Goal: Communication & Community: Ask a question

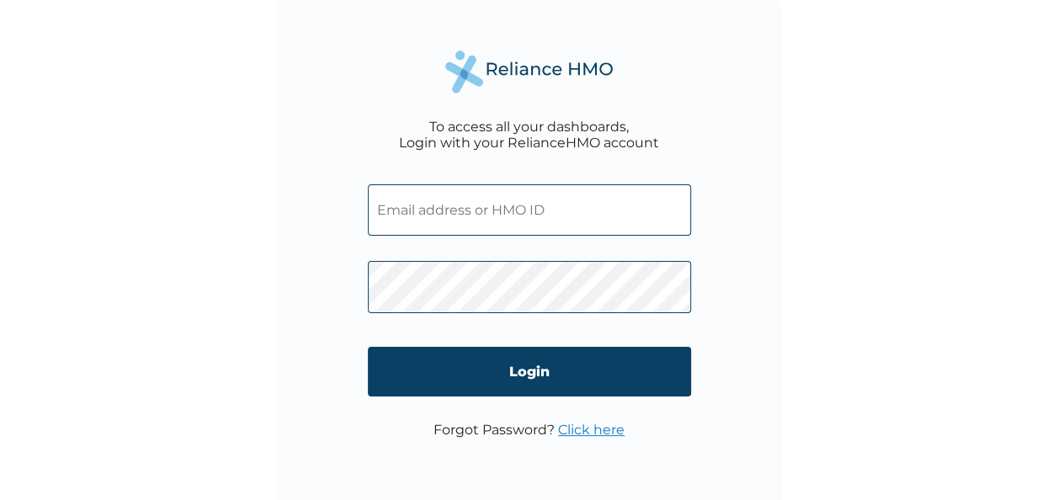
click at [421, 211] on input "text" at bounding box center [529, 209] width 323 height 51
paste input "CRE/10525/A"
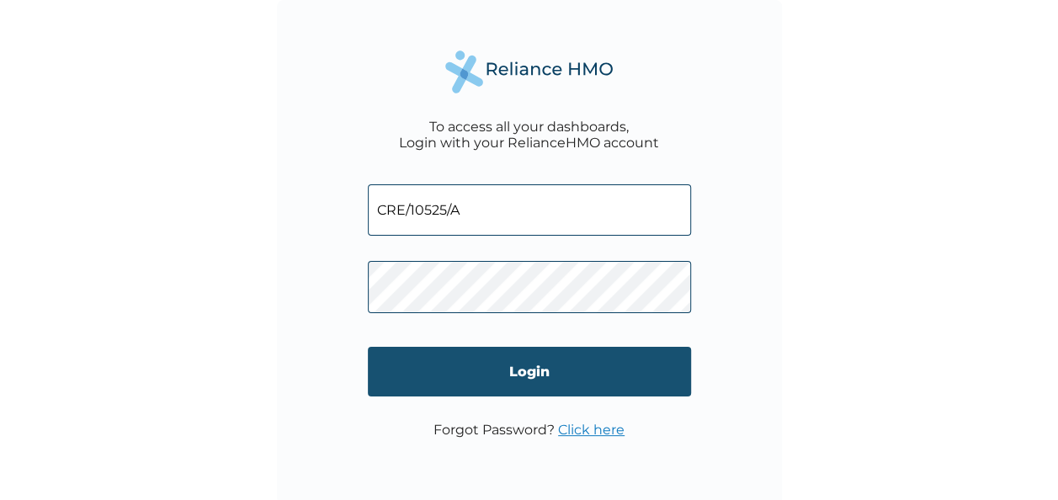
type input "CRE/10525/A"
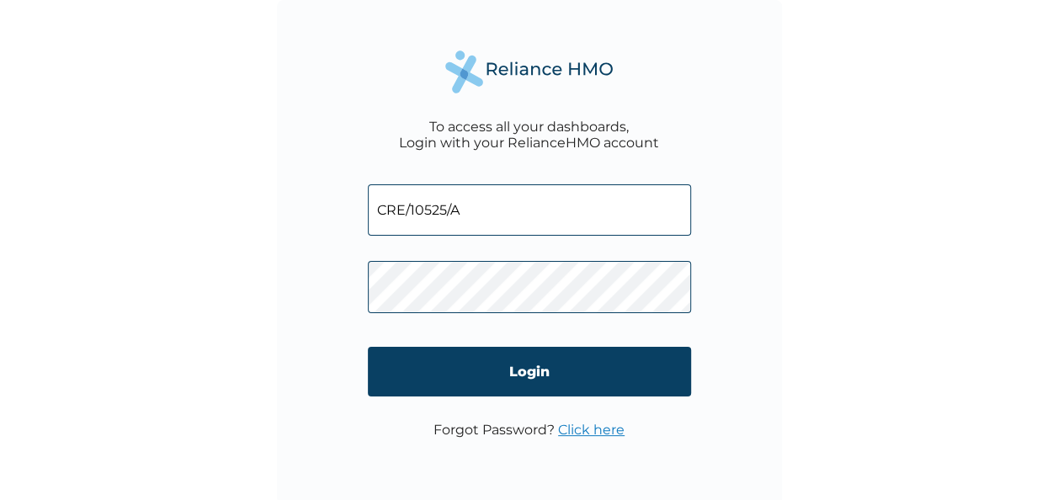
click at [539, 372] on input "Login" at bounding box center [529, 372] width 323 height 50
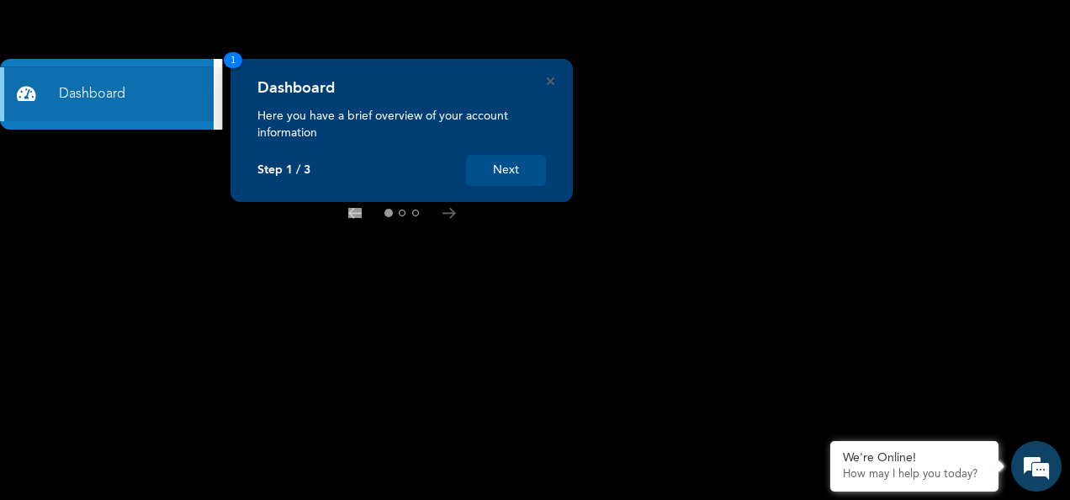
click at [506, 172] on button "Next" at bounding box center [506, 170] width 80 height 31
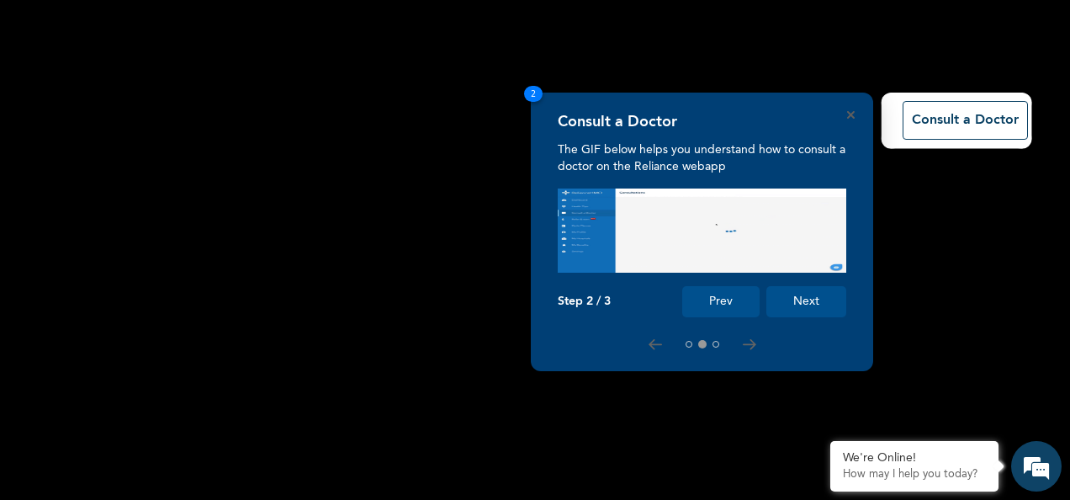
click at [818, 300] on button "Next" at bounding box center [806, 301] width 80 height 31
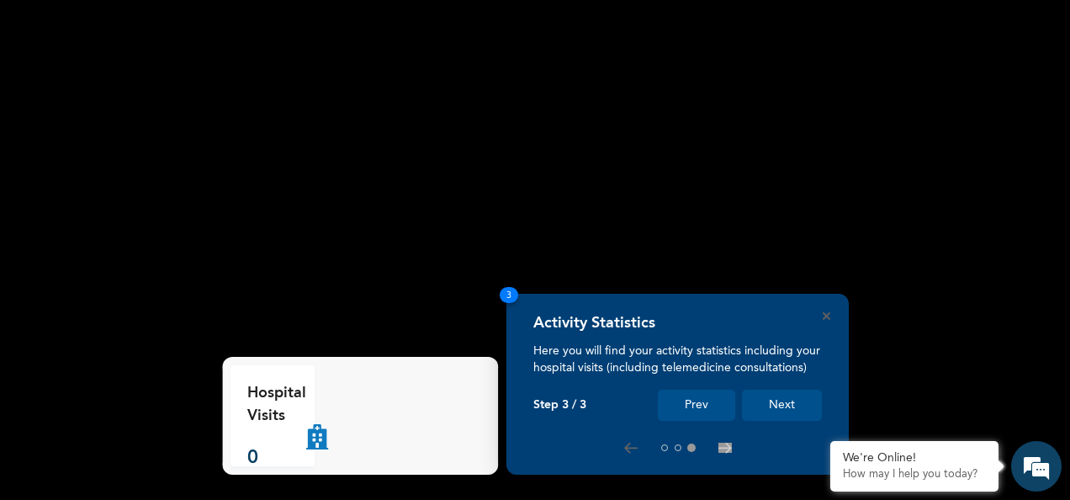
click at [787, 408] on button "Next" at bounding box center [782, 405] width 80 height 31
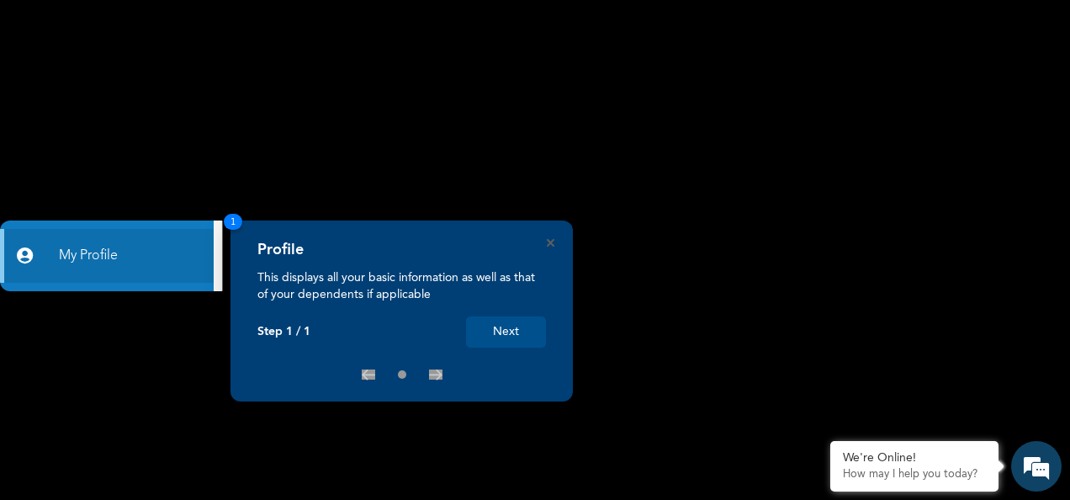
click at [512, 329] on button "Next" at bounding box center [506, 331] width 80 height 31
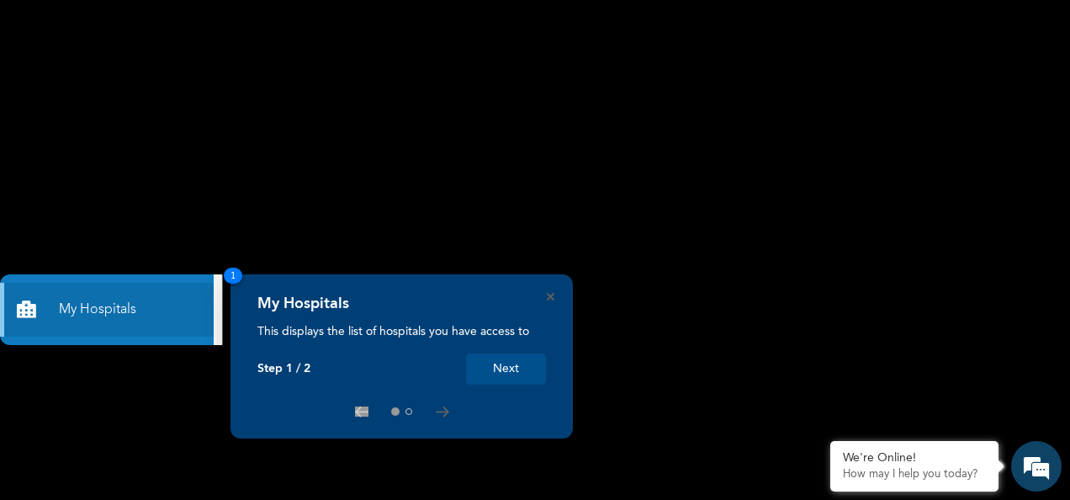
click at [501, 374] on button "Next" at bounding box center [506, 368] width 80 height 31
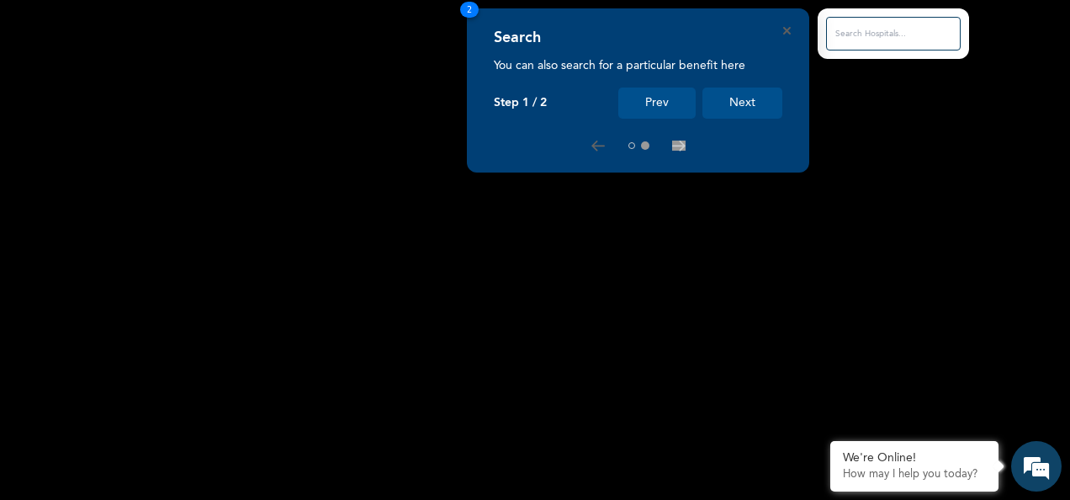
click at [875, 29] on input "text" at bounding box center [893, 34] width 135 height 34
click at [887, 40] on input "text" at bounding box center [893, 34] width 135 height 34
click at [897, 34] on input "text" at bounding box center [893, 34] width 135 height 34
click at [743, 98] on button "Next" at bounding box center [742, 102] width 80 height 31
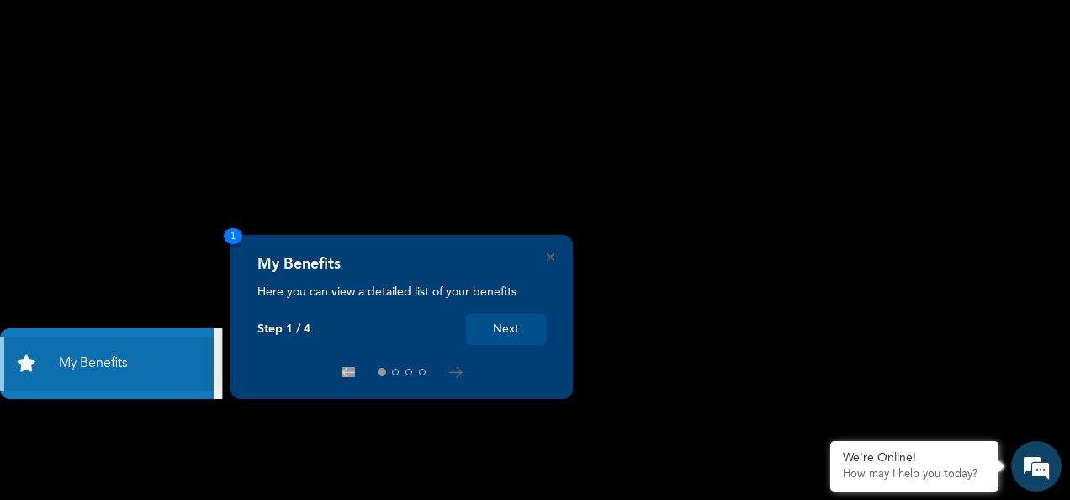
click at [501, 330] on button "Next" at bounding box center [506, 329] width 80 height 31
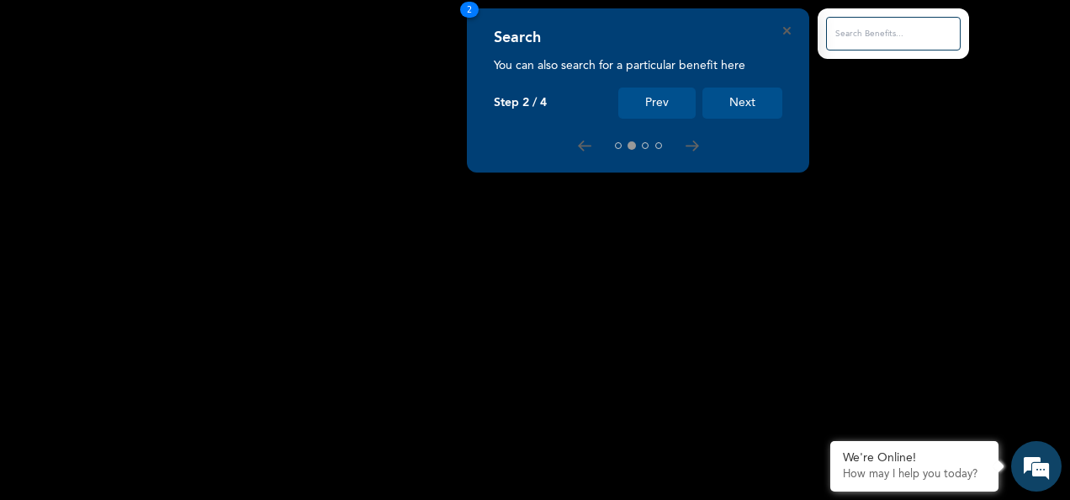
click at [846, 30] on input "text" at bounding box center [893, 34] width 135 height 34
click at [877, 34] on input "text" at bounding box center [893, 34] width 135 height 34
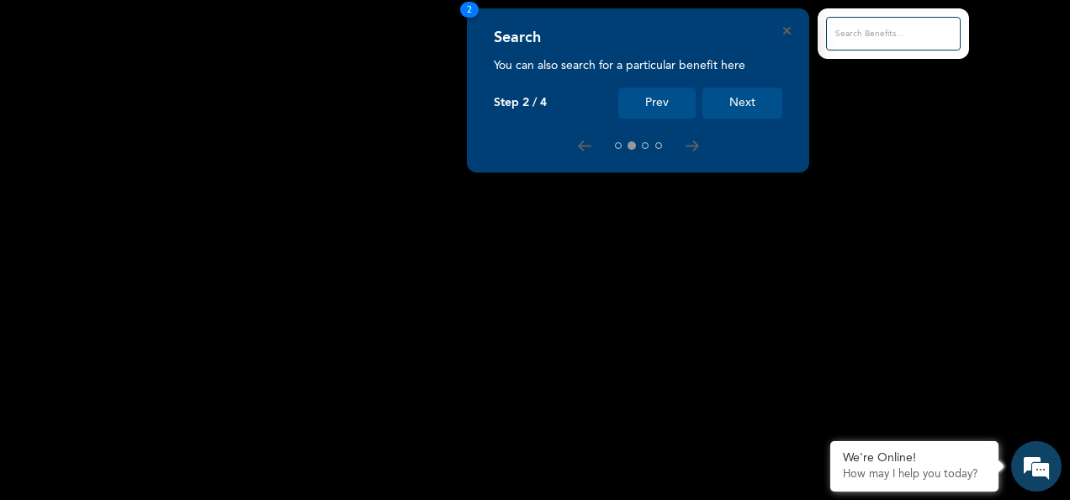
click at [749, 108] on button "Next" at bounding box center [742, 102] width 80 height 31
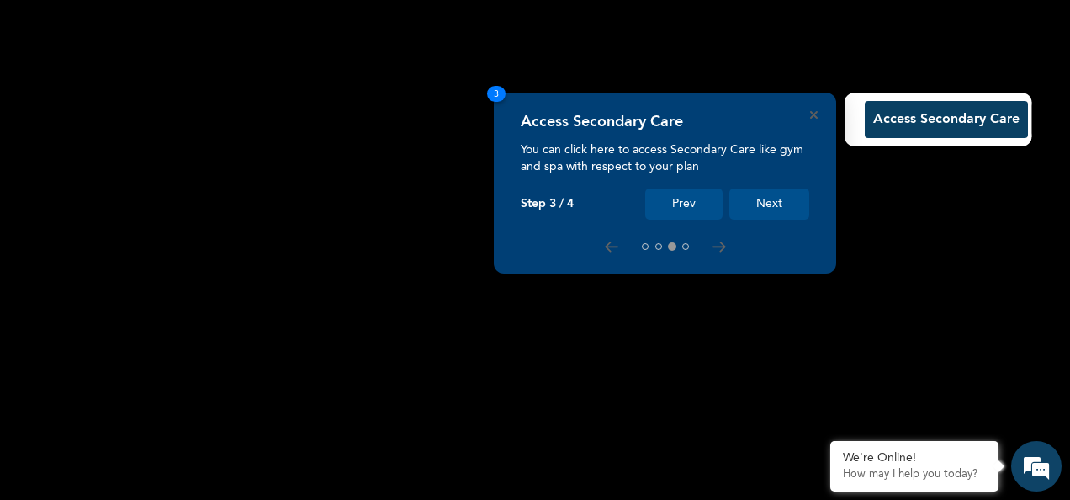
click at [912, 122] on button "Access Secondary Care" at bounding box center [946, 119] width 163 height 37
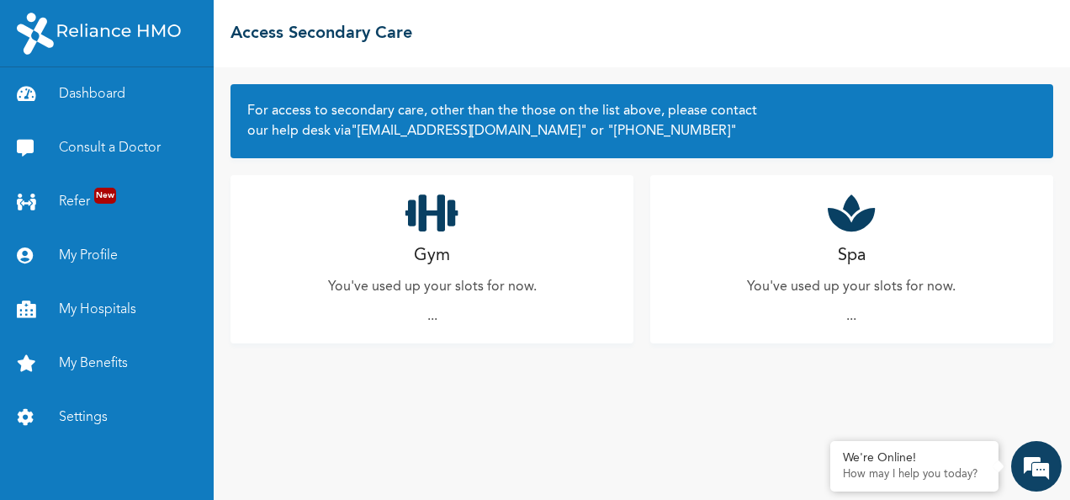
click at [454, 313] on div "Gym You've used up your slots for now. ..." at bounding box center [432, 259] width 403 height 168
click at [439, 320] on div "Gym You've used up your slots for now. ..." at bounding box center [432, 259] width 403 height 168
click at [870, 457] on div "We're Online!" at bounding box center [914, 458] width 143 height 14
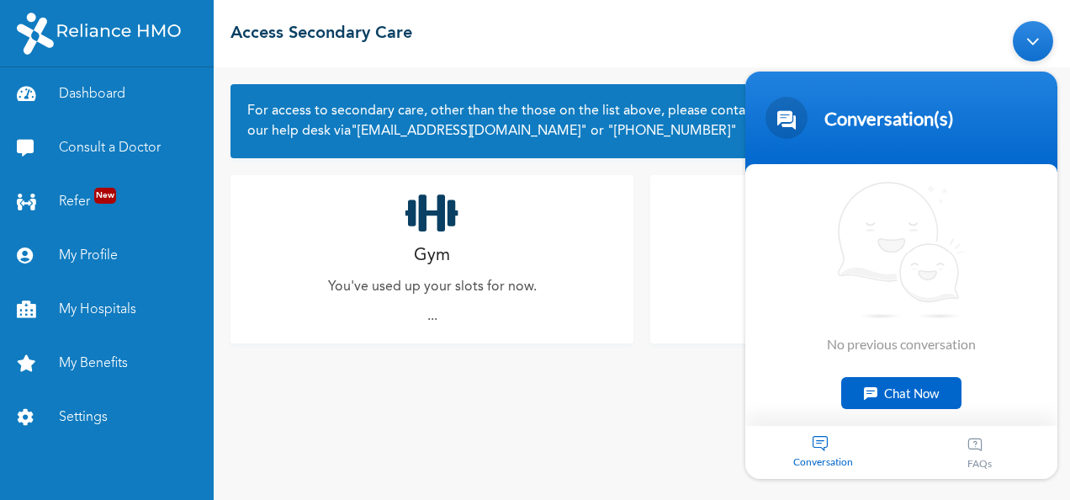
click at [675, 291] on div "Spa You've used up your slots for now. ..." at bounding box center [851, 259] width 403 height 168
click at [650, 240] on div "Spa You've used up your slots for now. ..." at bounding box center [851, 259] width 403 height 168
click at [99, 258] on link "My Profile" at bounding box center [107, 256] width 214 height 54
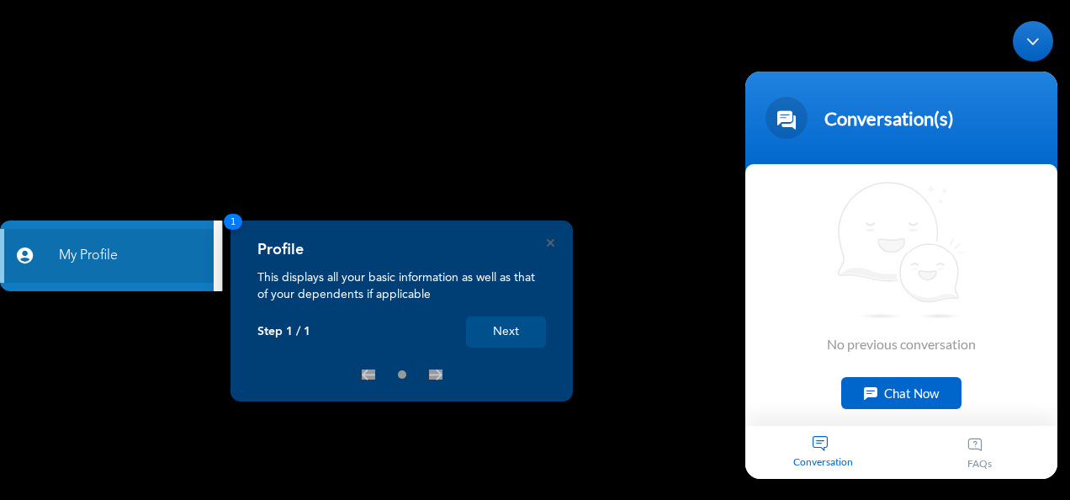
click at [506, 337] on button "Next" at bounding box center [506, 331] width 80 height 31
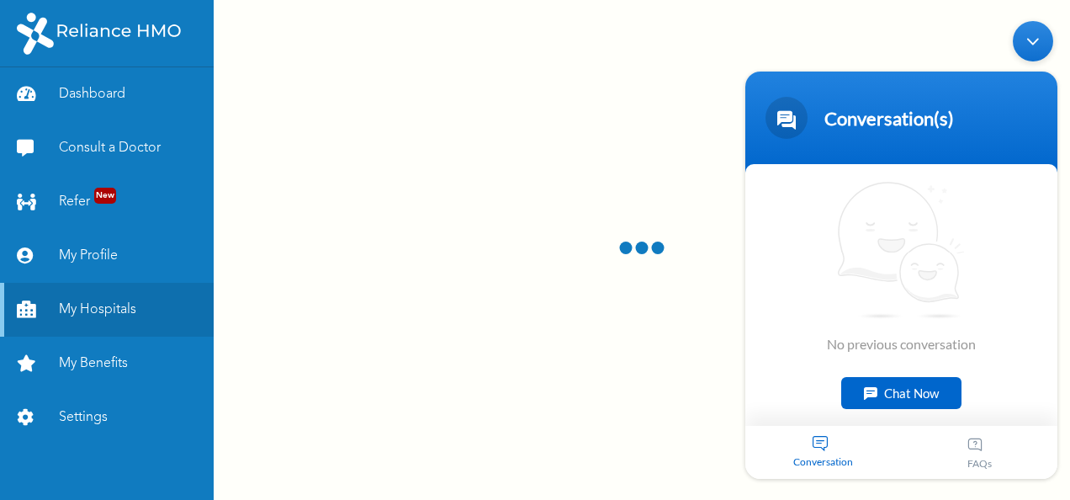
click at [1034, 34] on div "Minimize live chat window" at bounding box center [1033, 40] width 40 height 40
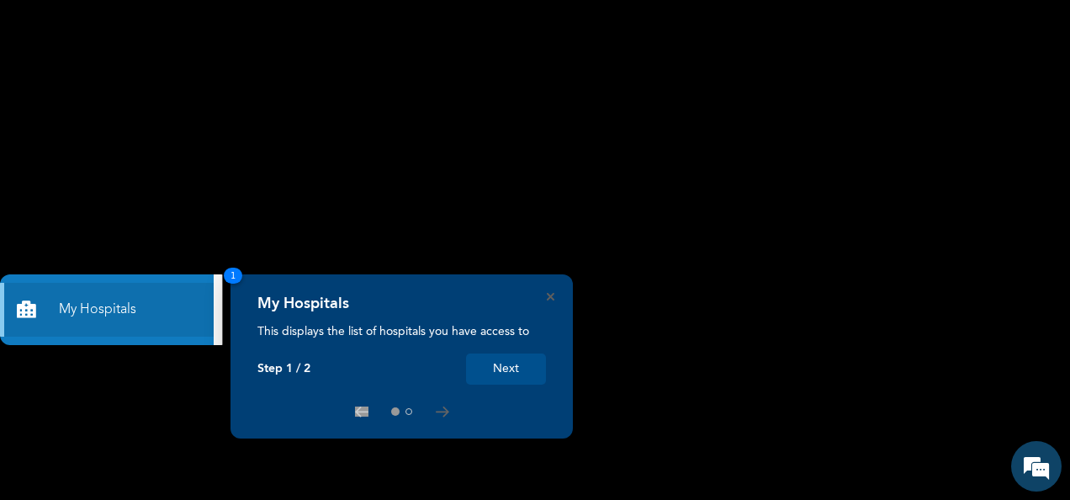
click at [510, 368] on button "Next" at bounding box center [506, 368] width 80 height 31
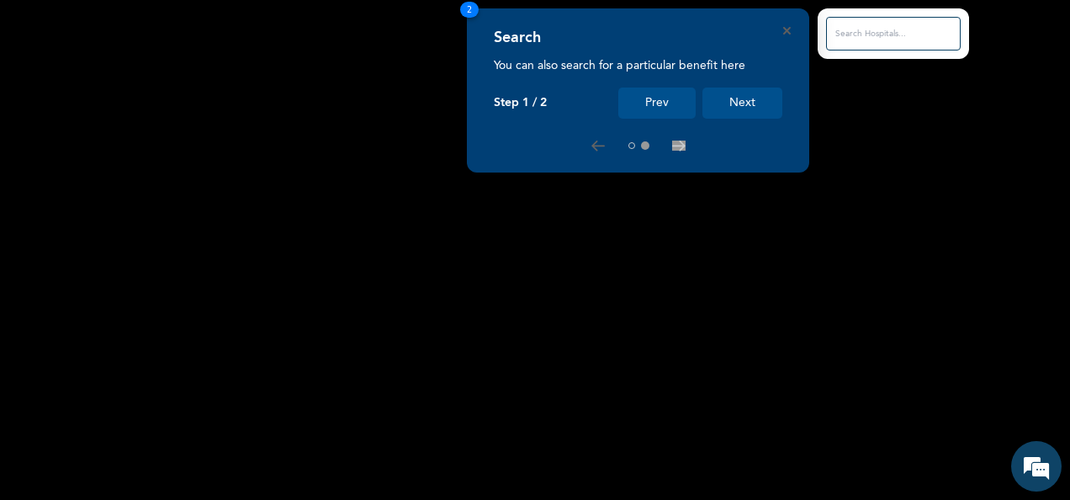
click at [743, 103] on button "Next" at bounding box center [742, 102] width 80 height 31
click at [746, 106] on button "Next" at bounding box center [742, 102] width 80 height 31
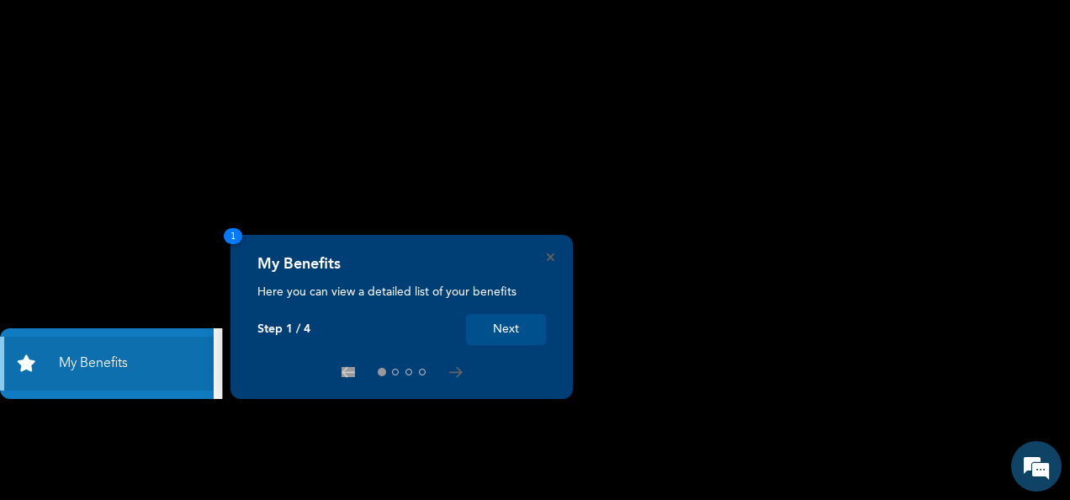
click at [500, 329] on button "Next" at bounding box center [506, 329] width 80 height 31
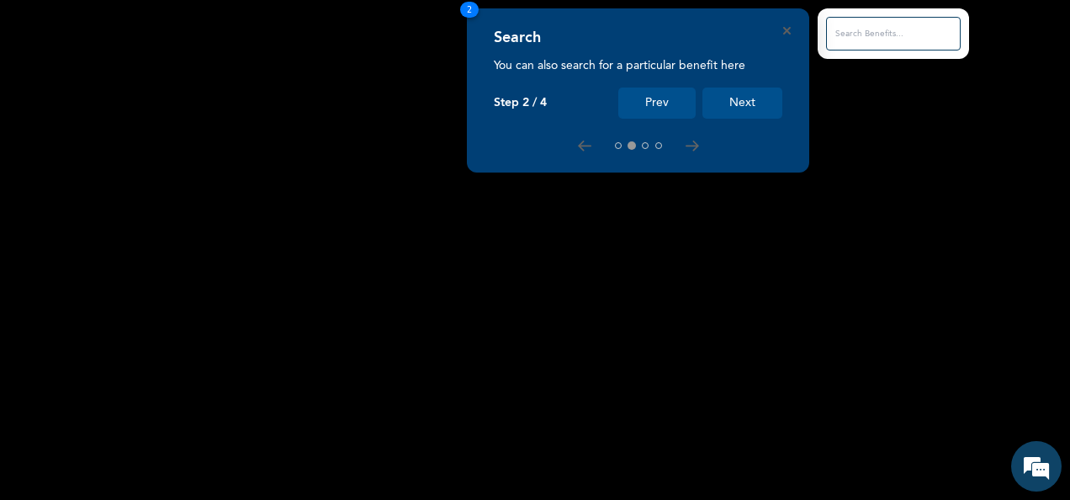
click at [739, 100] on button "Next" at bounding box center [742, 102] width 80 height 31
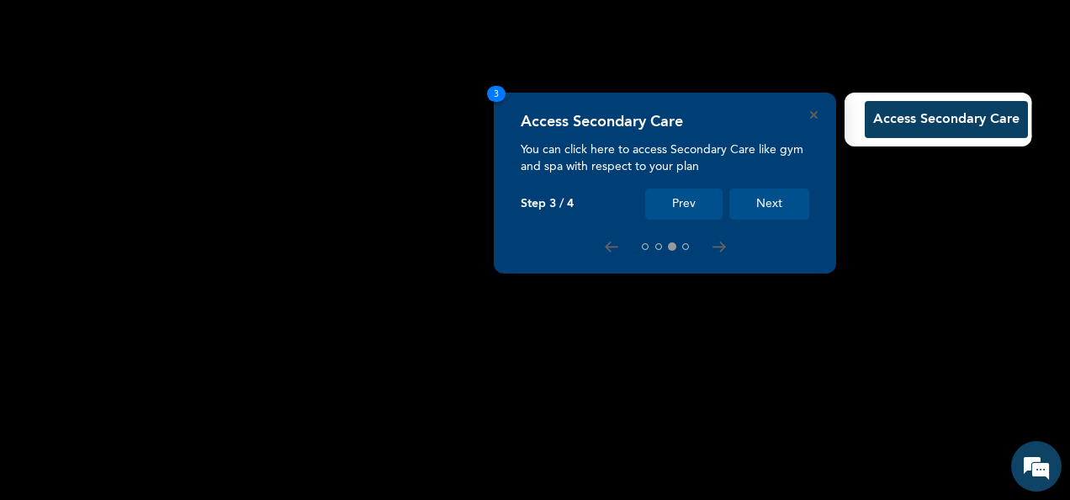
click at [771, 204] on button "Next" at bounding box center [769, 203] width 80 height 31
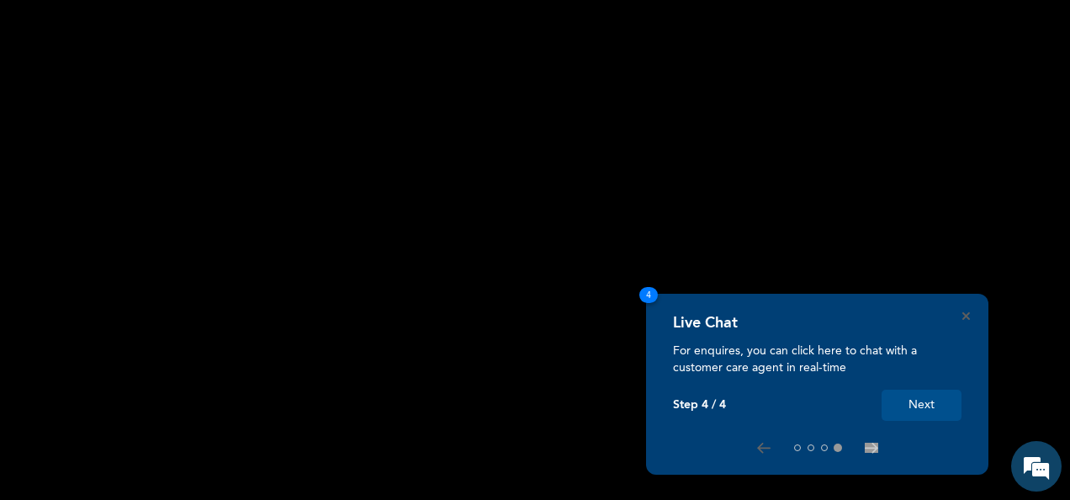
click at [924, 408] on button "Next" at bounding box center [922, 405] width 80 height 31
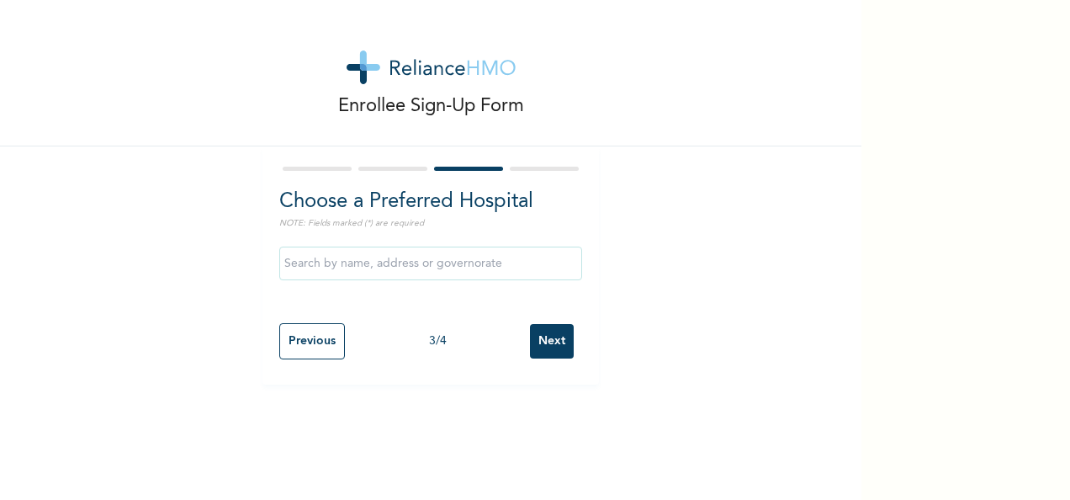
click at [416, 262] on input "text" at bounding box center [430, 264] width 303 height 34
type input "[PERSON_NAME]"
click at [789, 244] on div "Enrollee Sign-Up Form Choose a Preferred Hospital NOTE: Fields marked (*) are r…" at bounding box center [431, 192] width 862 height 384
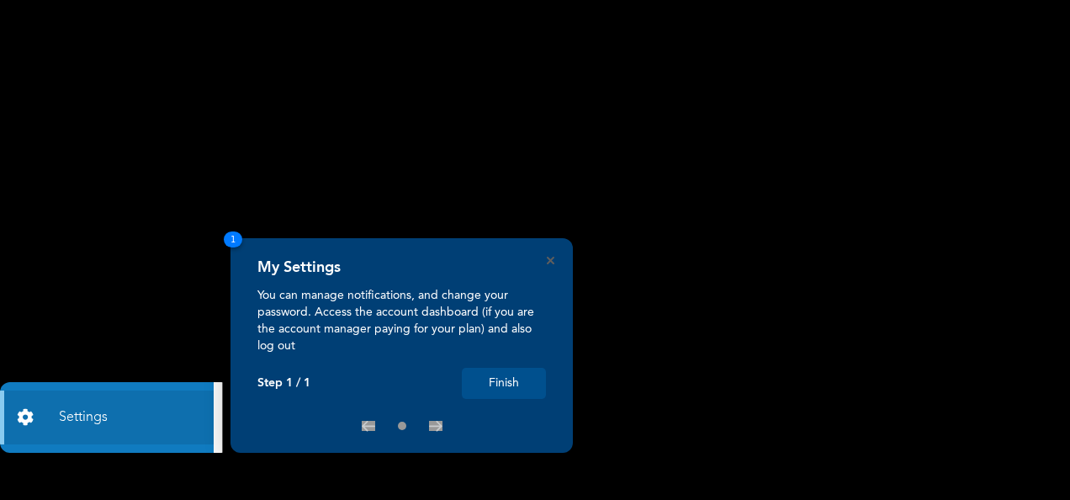
click at [505, 382] on button "Finish" at bounding box center [504, 383] width 84 height 31
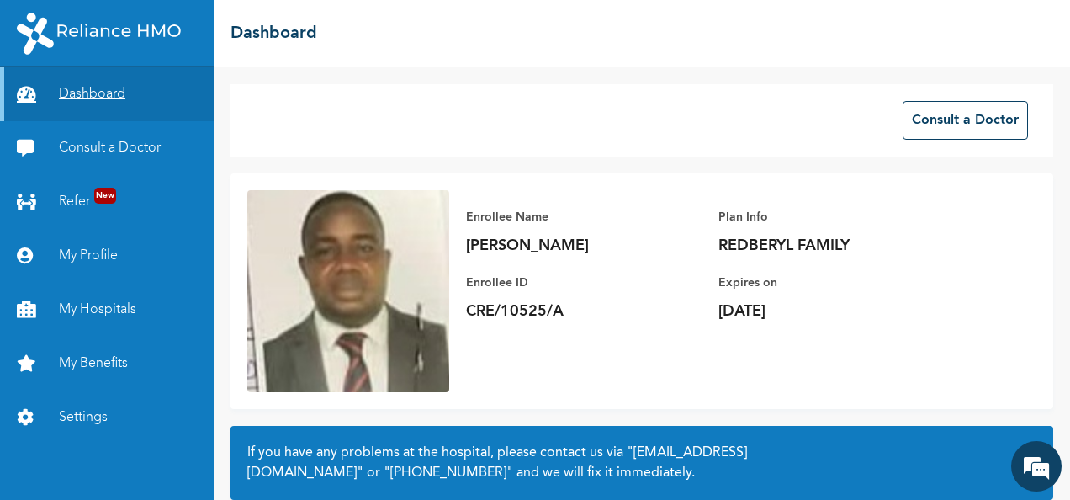
click at [103, 91] on link "Dashboard" at bounding box center [107, 94] width 214 height 54
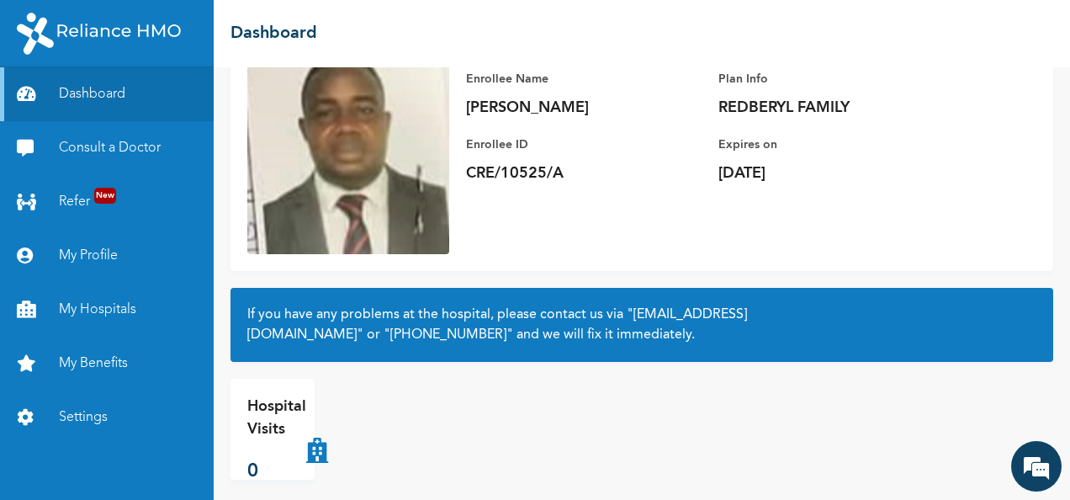
scroll to position [151, 0]
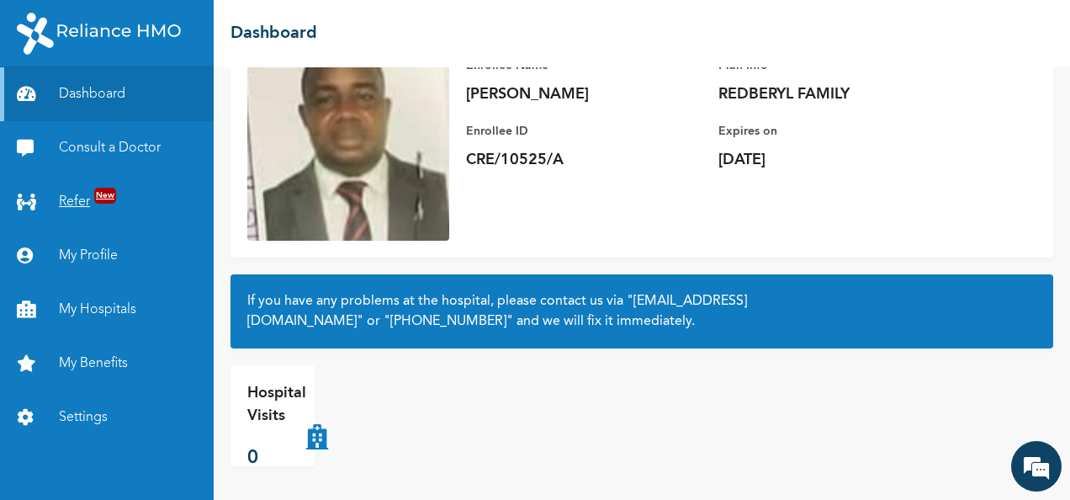
click at [108, 197] on span "New" at bounding box center [105, 196] width 22 height 16
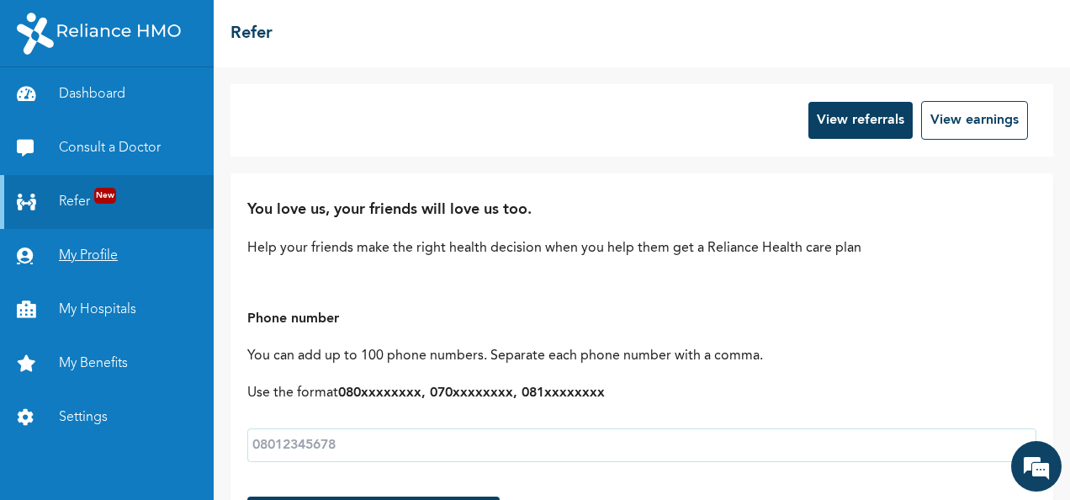
click at [108, 259] on link "My Profile" at bounding box center [107, 256] width 214 height 54
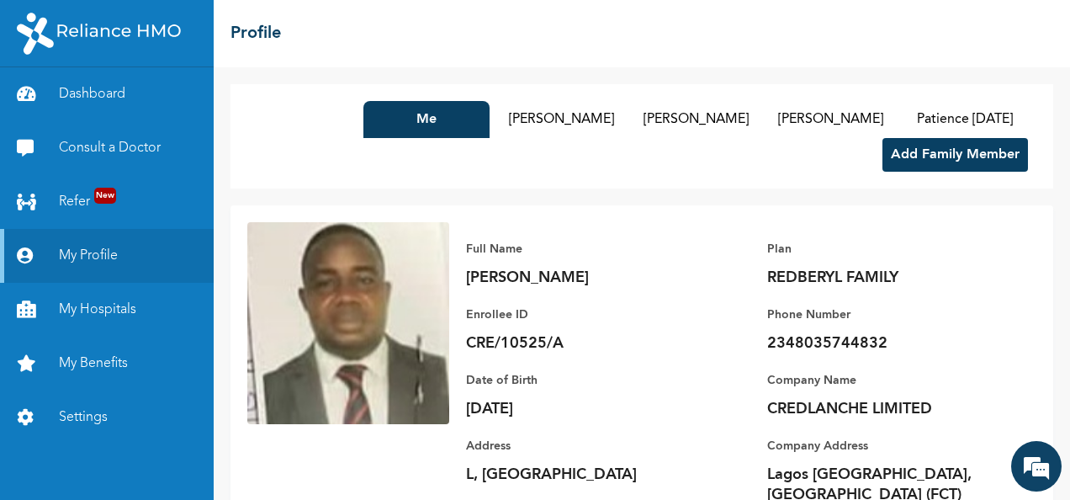
scroll to position [52, 0]
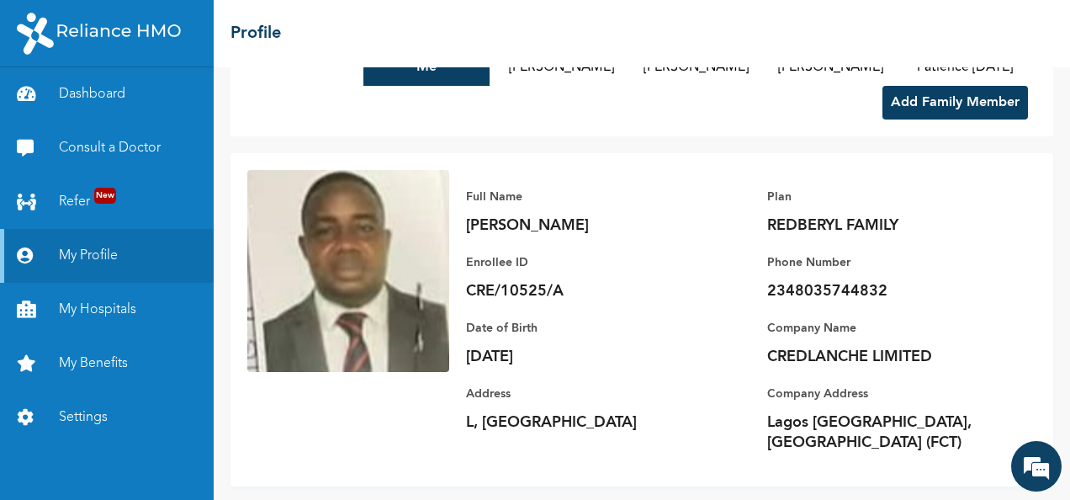
click at [928, 101] on button "Add Family Member" at bounding box center [956, 103] width 146 height 34
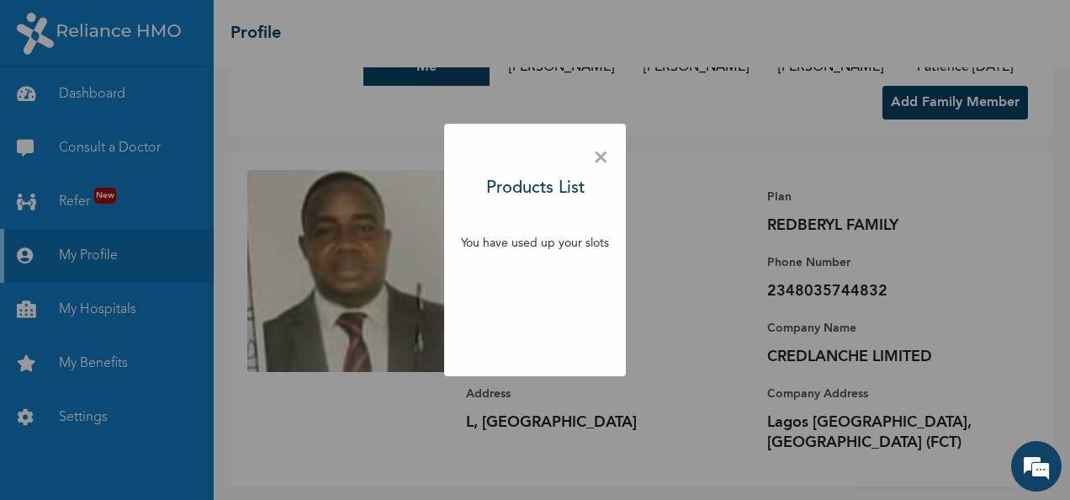
click at [552, 244] on p "You have used up your slots" at bounding box center [535, 244] width 148 height 18
click at [957, 108] on div "× Products List You have used up your slots" at bounding box center [535, 250] width 1070 height 500
click at [716, 167] on div "× Products List You have used up your slots" at bounding box center [535, 250] width 1070 height 500
click at [607, 159] on span "×" at bounding box center [601, 157] width 16 height 35
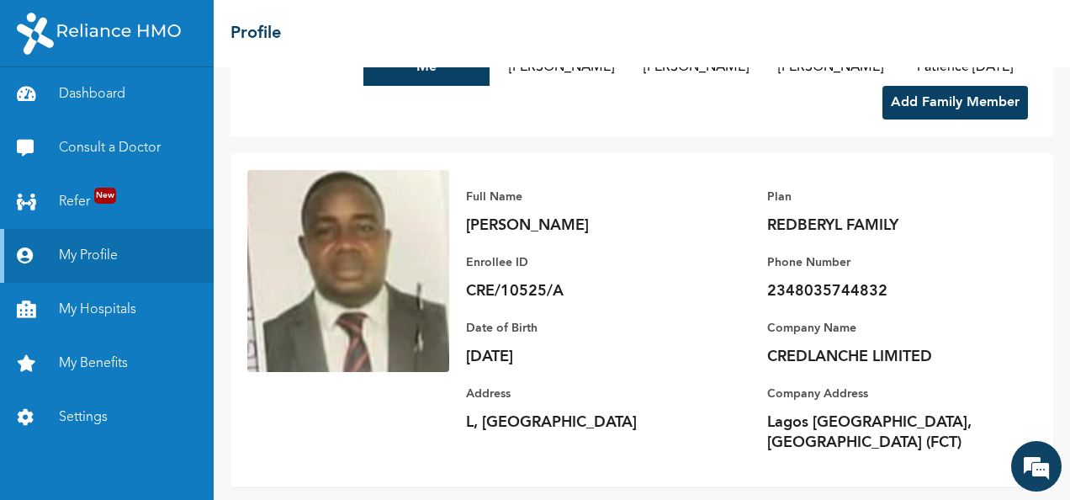
click at [915, 423] on p "Lagos Nigeria, Abuja (FCT)" at bounding box center [885, 432] width 236 height 40
click at [838, 421] on p "Lagos Nigeria, Abuja (FCT)" at bounding box center [885, 432] width 236 height 40
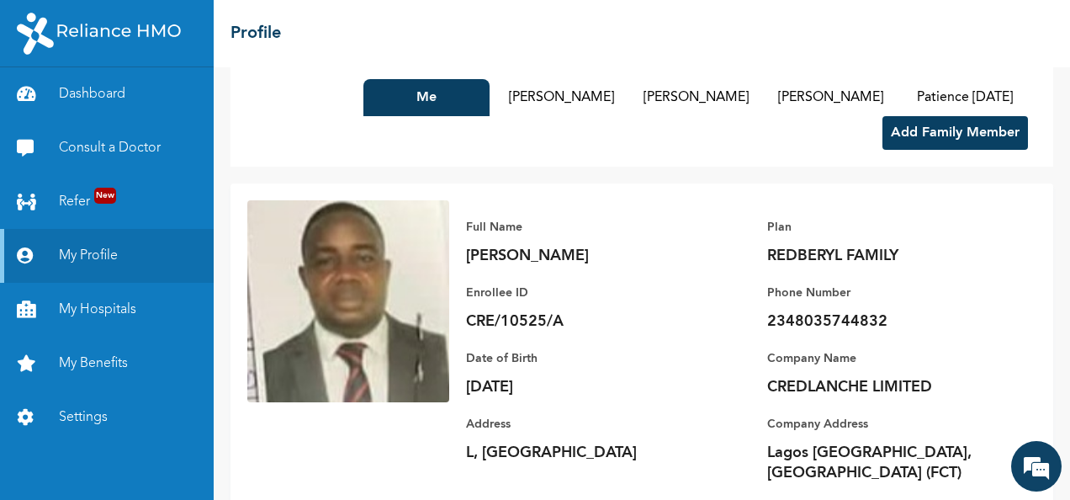
scroll to position [0, 0]
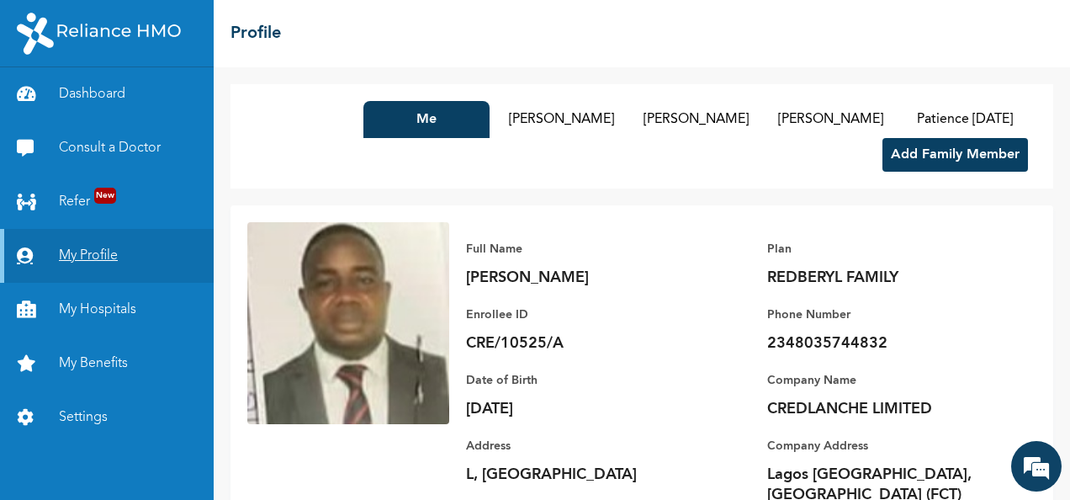
click at [87, 259] on link "My Profile" at bounding box center [107, 256] width 214 height 54
click at [100, 198] on span "New" at bounding box center [105, 196] width 22 height 16
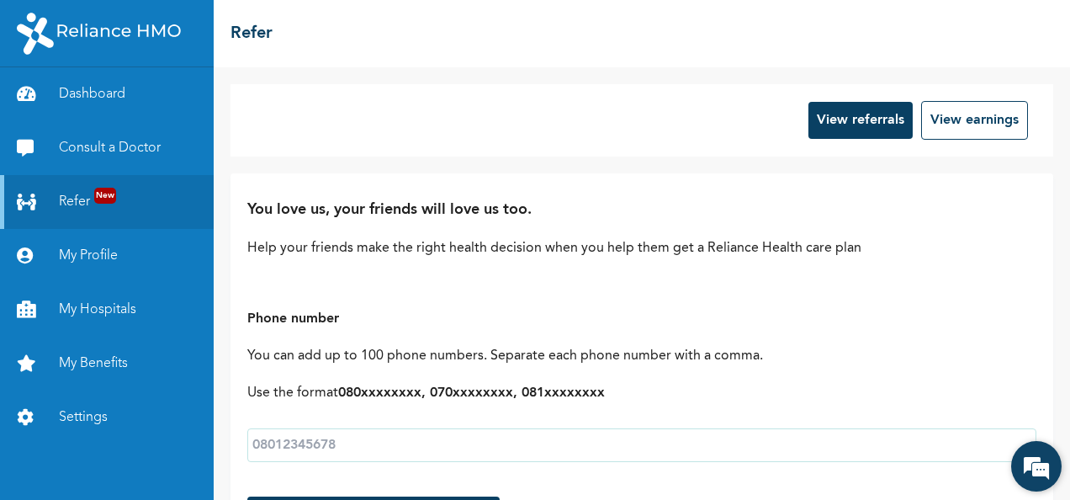
click at [1035, 469] on em at bounding box center [1036, 465] width 45 height 45
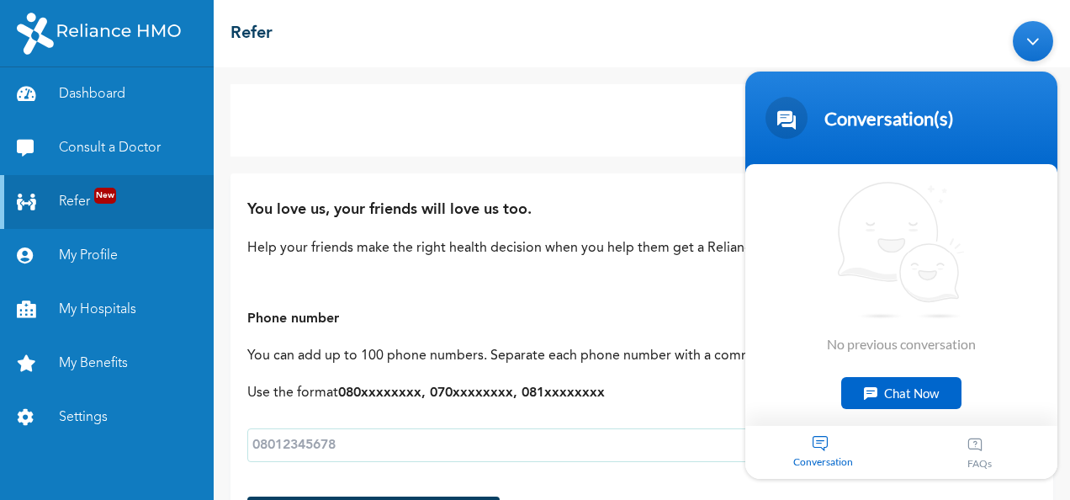
click at [917, 400] on div "Chat Now" at bounding box center [901, 392] width 120 height 32
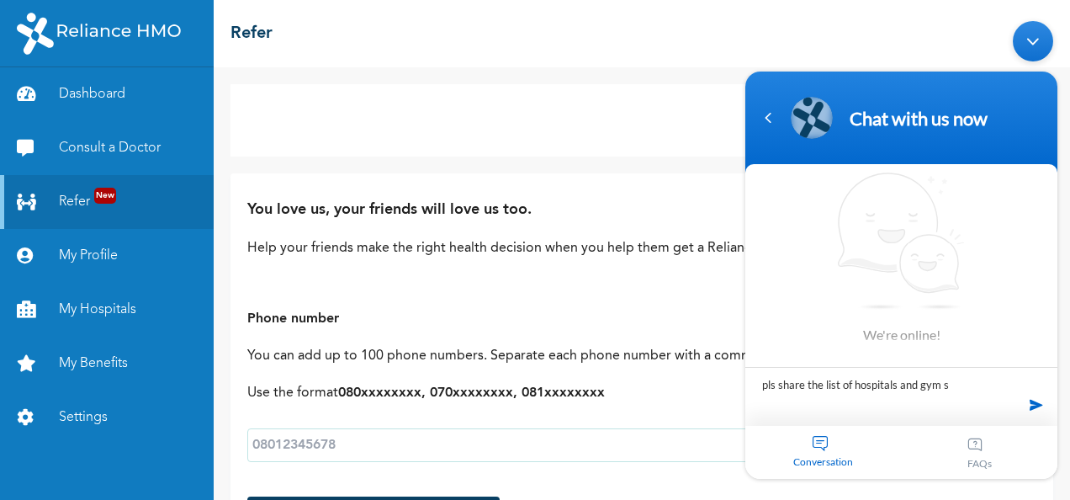
type textarea "pls share the list of hospitals and gym s"
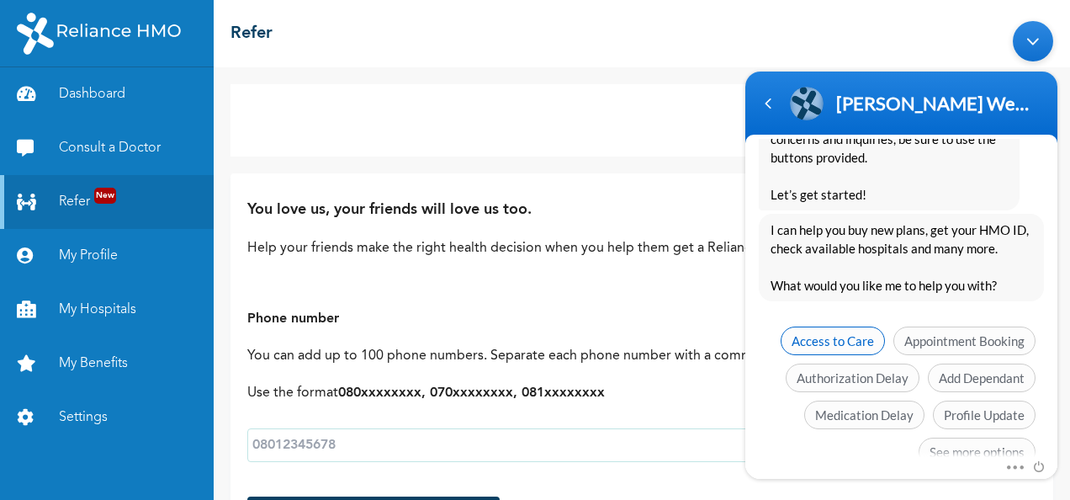
scroll to position [448, 0]
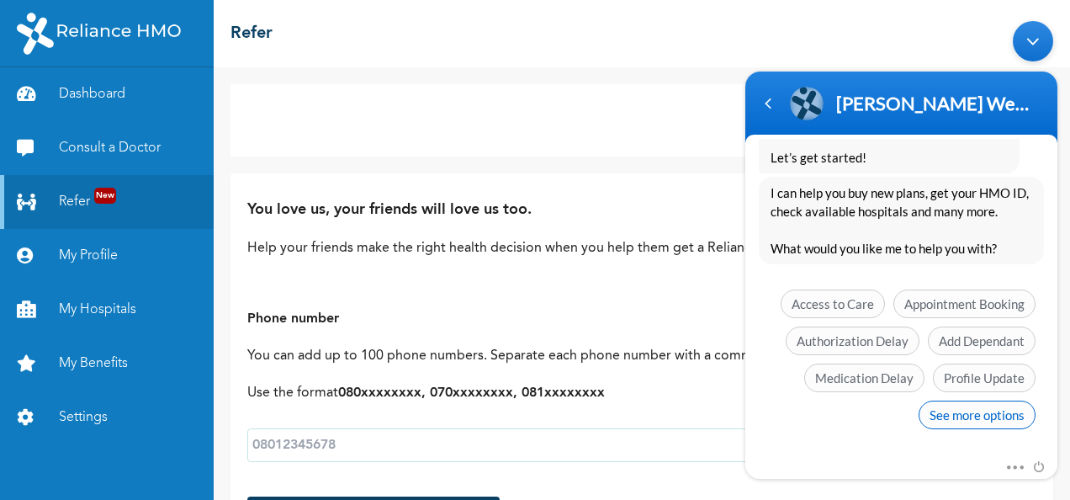
click at [988, 409] on span "See more options" at bounding box center [977, 414] width 117 height 29
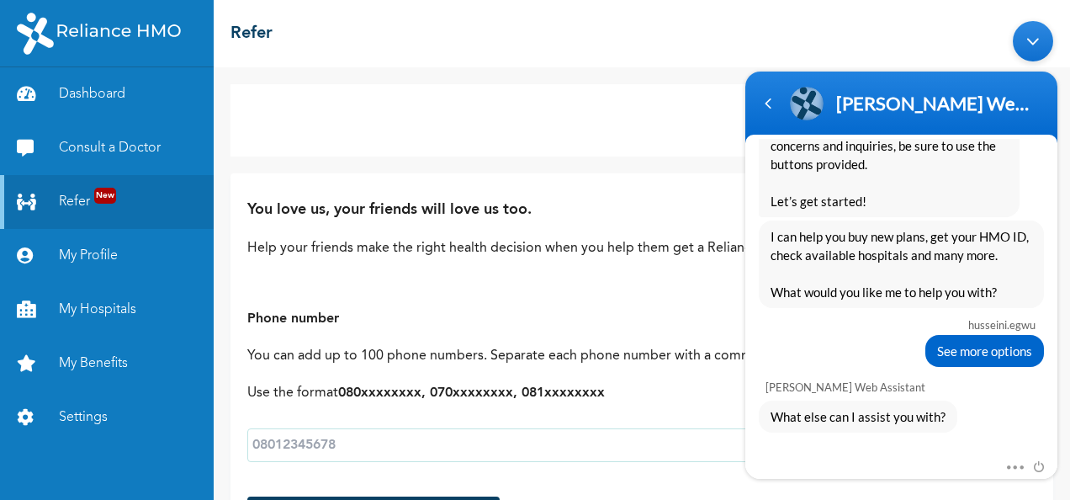
scroll to position [402, 0]
click at [964, 352] on span "See more options" at bounding box center [984, 351] width 95 height 19
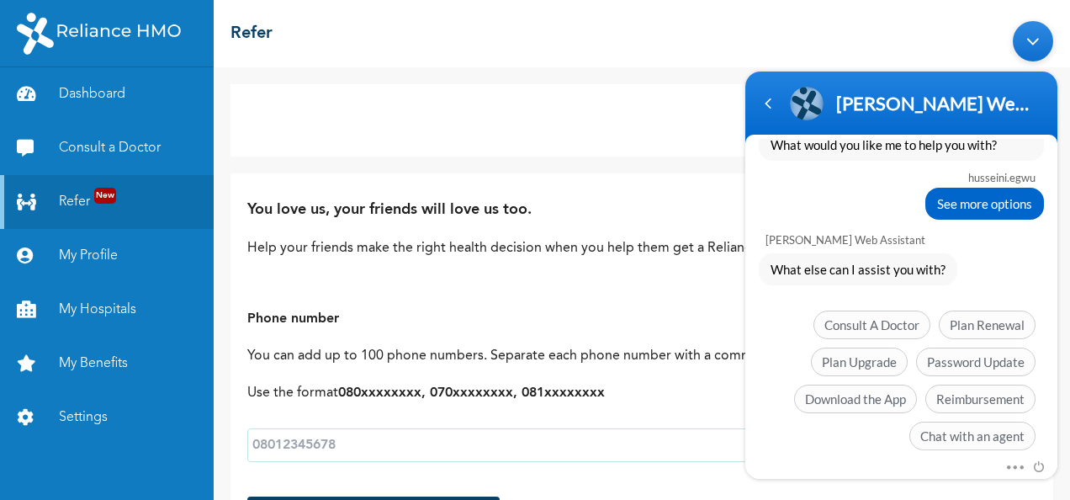
scroll to position [570, 0]
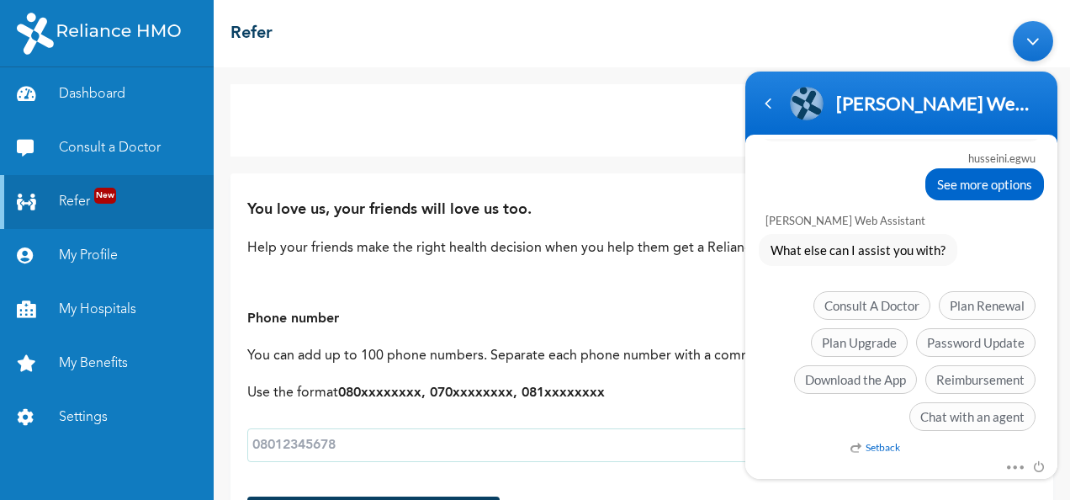
click at [867, 248] on span "What else can I assist you with?" at bounding box center [858, 249] width 175 height 19
click at [890, 241] on span "What else can I assist you with?" at bounding box center [858, 249] width 175 height 19
click at [115, 98] on link "Dashboard" at bounding box center [107, 94] width 214 height 54
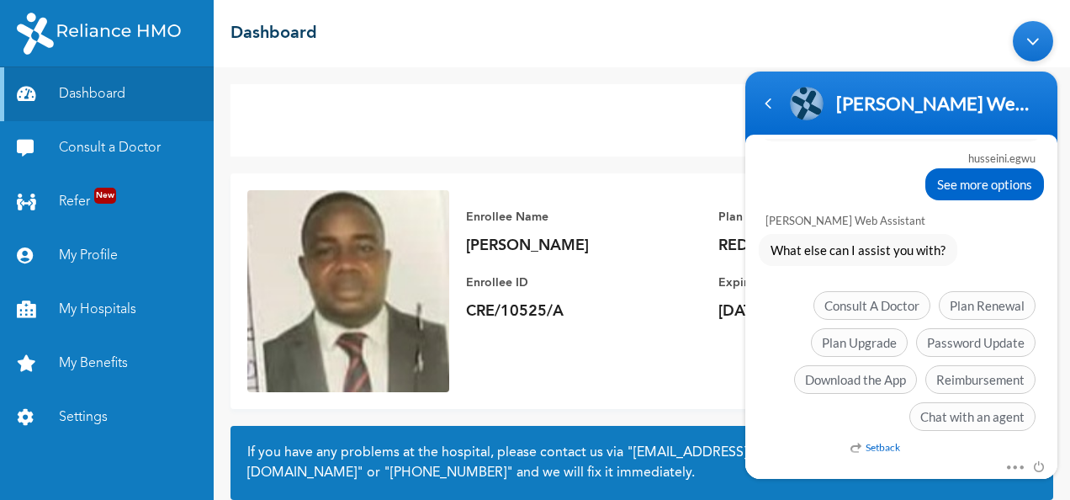
click at [643, 101] on div "Consult a Doctor" at bounding box center [642, 120] width 823 height 72
click at [1035, 37] on div "Minimize live chat window" at bounding box center [1033, 40] width 40 height 40
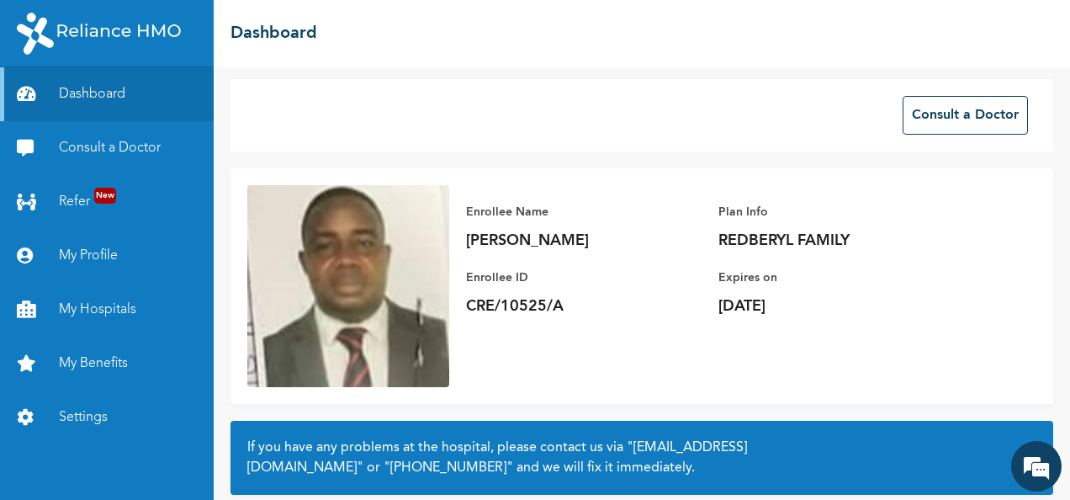
scroll to position [151, 0]
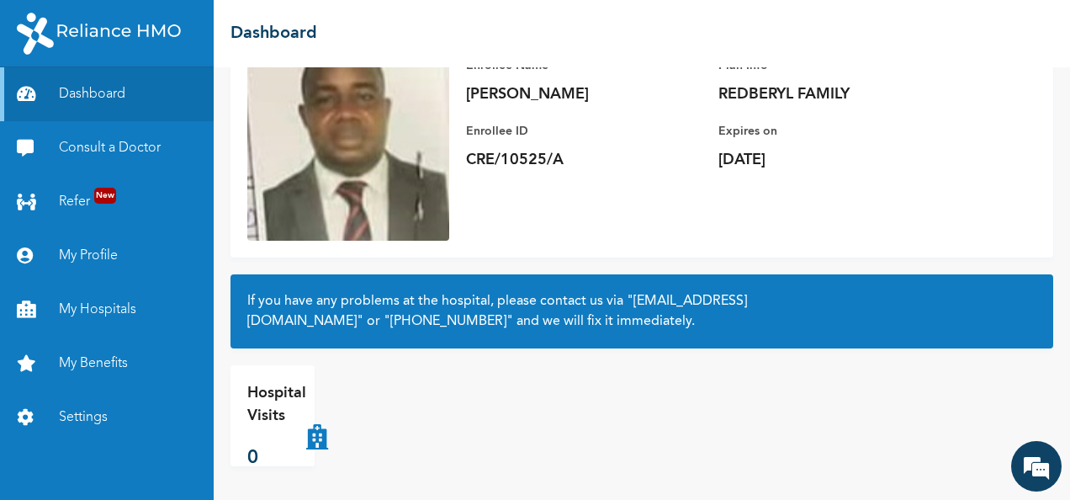
click at [284, 414] on p "Hospital Visits" at bounding box center [276, 404] width 59 height 45
click at [448, 321] on link ""hellonigeria@getreliancehealth.com"" at bounding box center [497, 311] width 500 height 34
click at [421, 318] on link ""hellonigeria@getreliancehealth.com"" at bounding box center [497, 311] width 500 height 34
